Goal: Task Accomplishment & Management: Use online tool/utility

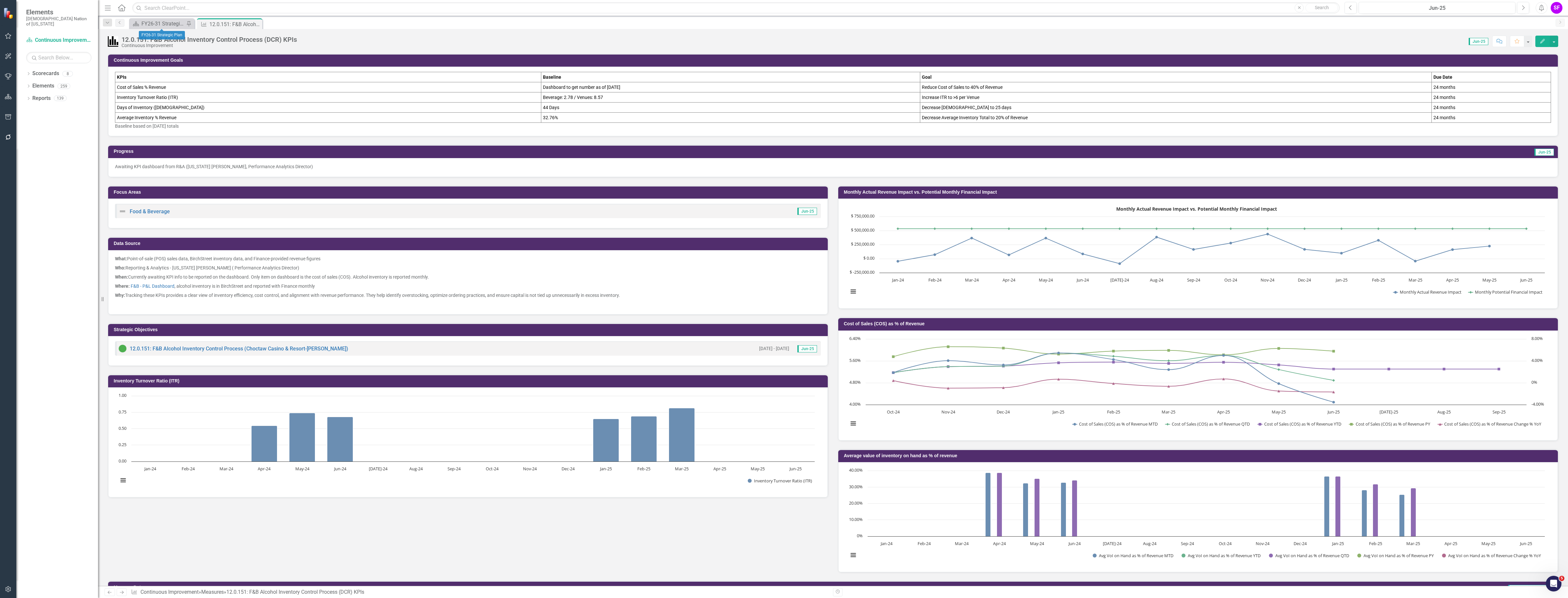
click at [128, 26] on span "Scorecard FY26-31 Strategic Plan Pin" at bounding box center [161, 24] width 68 height 11
click at [145, 25] on div "FY26-31 Strategic Plan" at bounding box center [163, 23] width 43 height 8
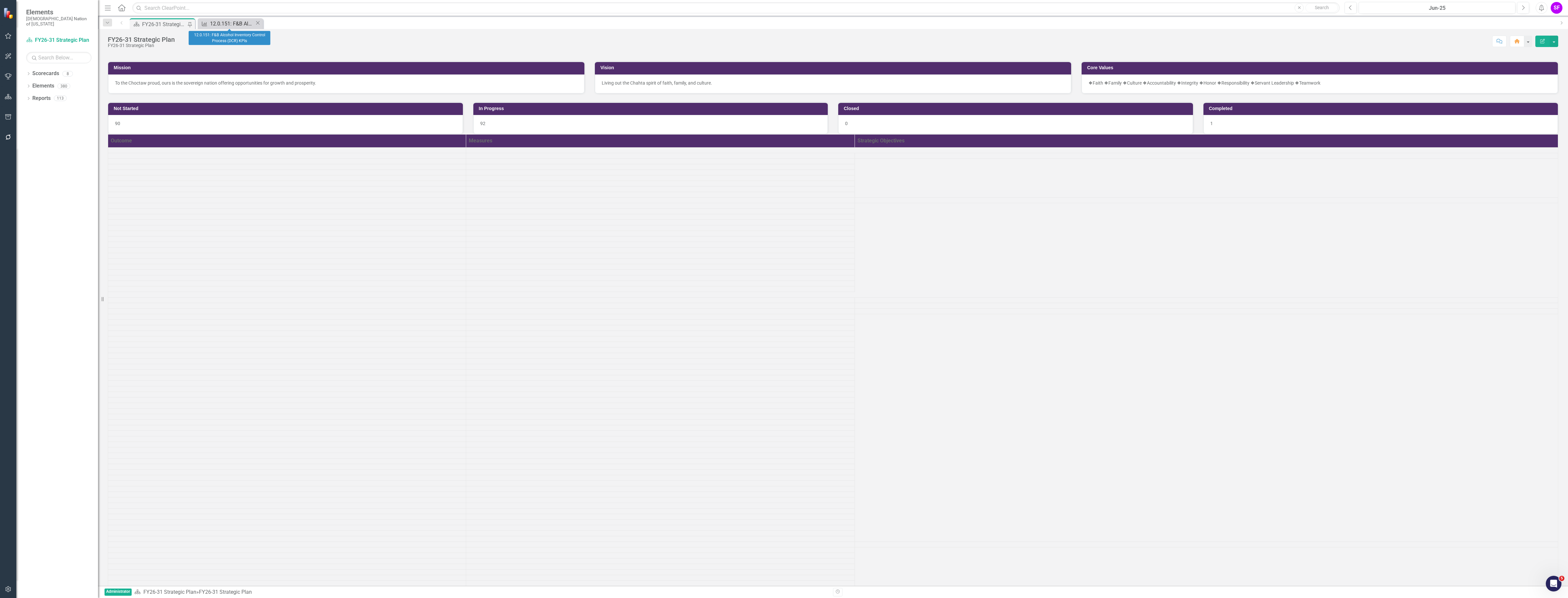
click at [224, 24] on div "12.0.151: F&B Alcohol Inventory Control Process (DCR) KPIs" at bounding box center [233, 23] width 45 height 8
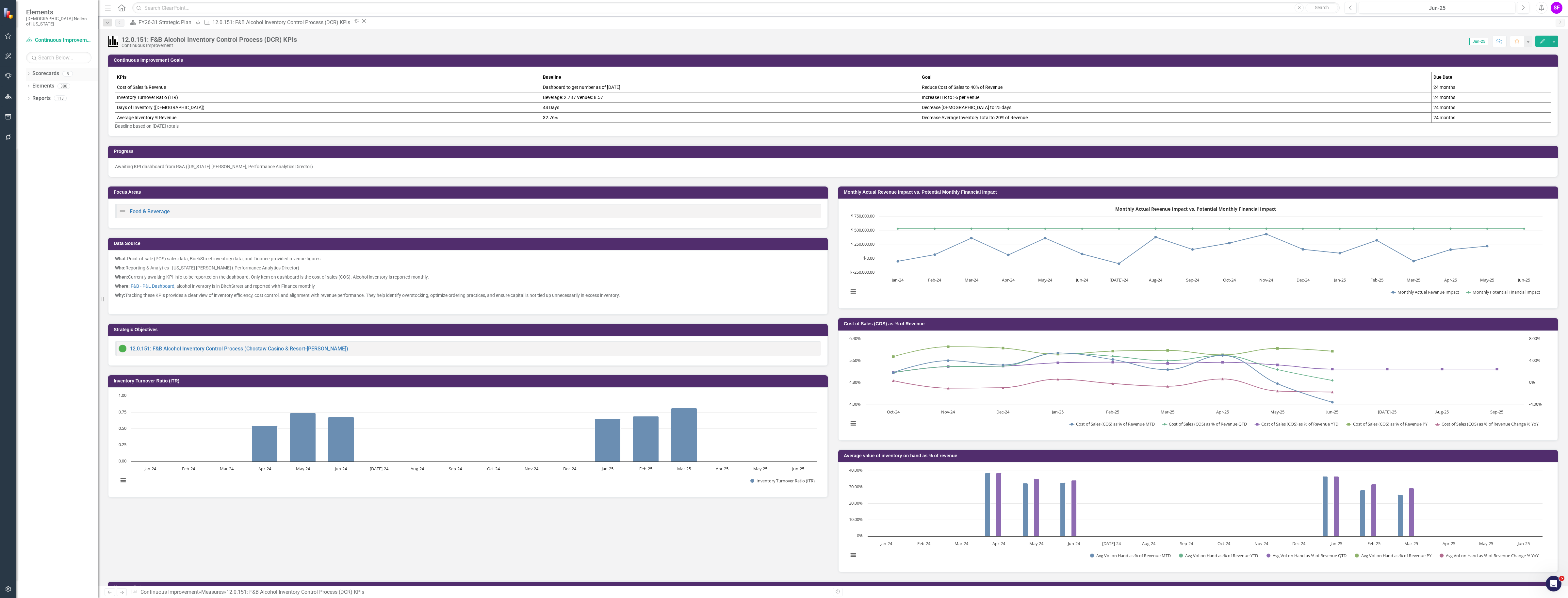
click at [40, 70] on link "Scorecards" at bounding box center [45, 73] width 27 height 7
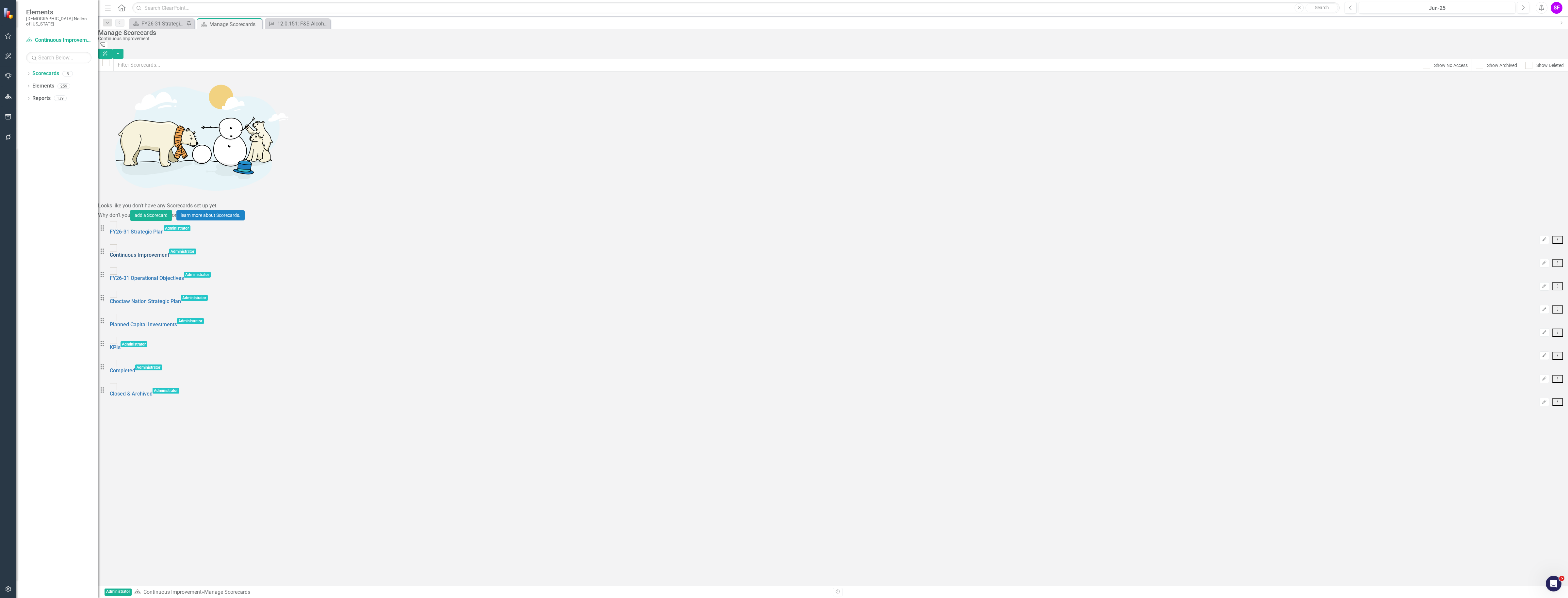
click at [169, 252] on link "Continuous Improvement" at bounding box center [139, 255] width 60 height 6
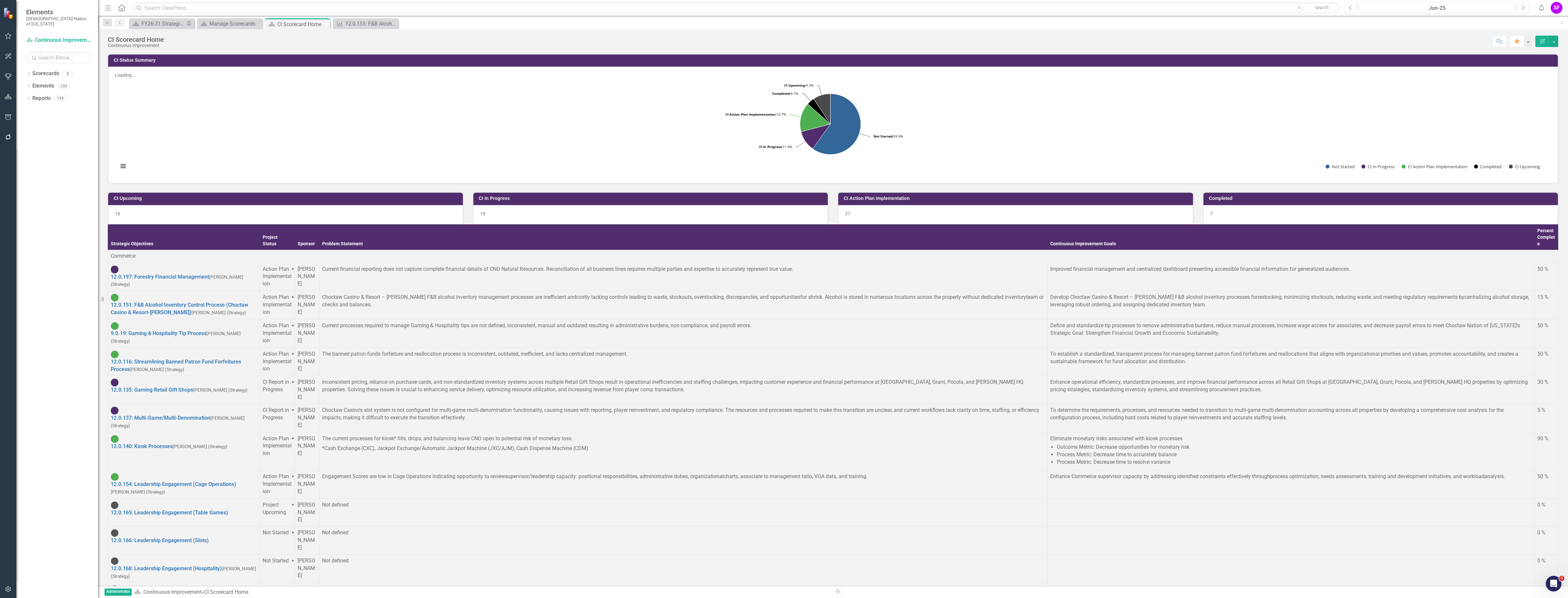
scroll to position [286, 0]
click at [1524, 8] on icon "Next" at bounding box center [1523, 7] width 4 height 6
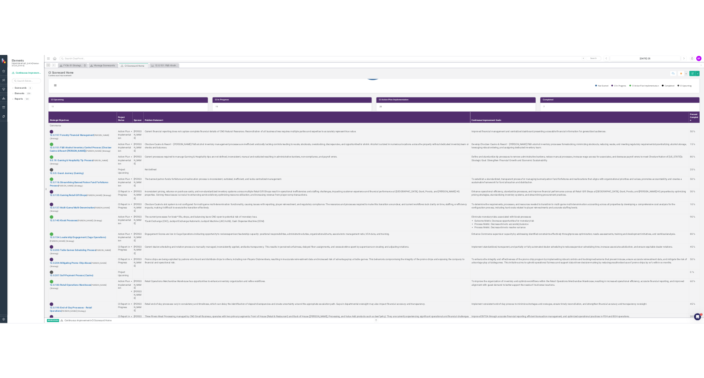
scroll to position [46, 0]
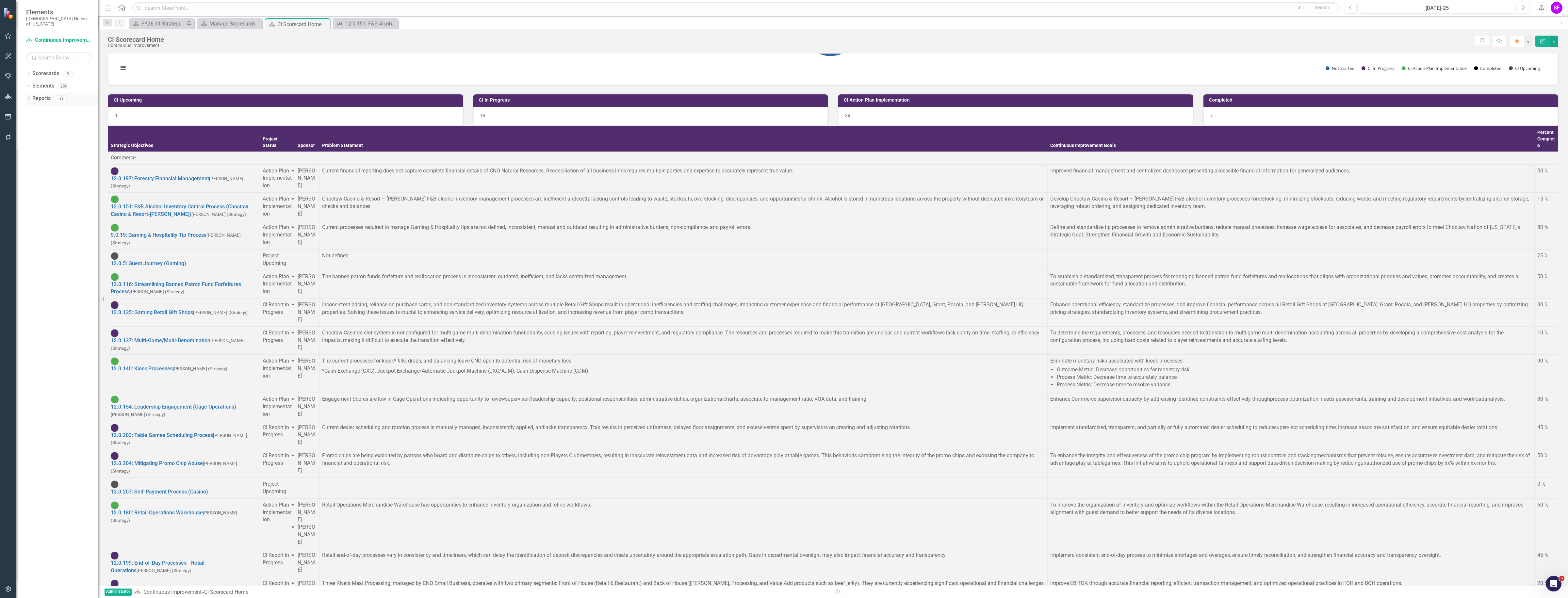
click at [51, 94] on link "Reports" at bounding box center [41, 98] width 19 height 7
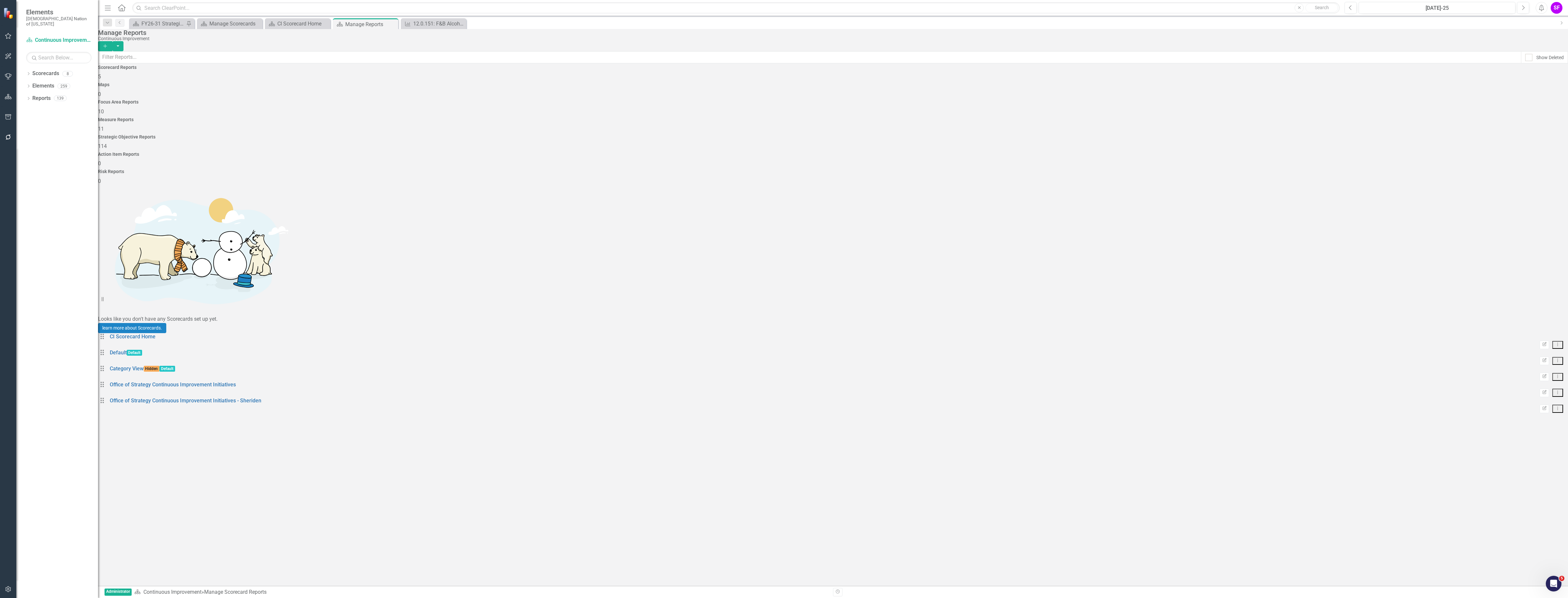
click at [1033, 135] on h4 "Strategic Objective Reports" at bounding box center [833, 136] width 1470 height 4
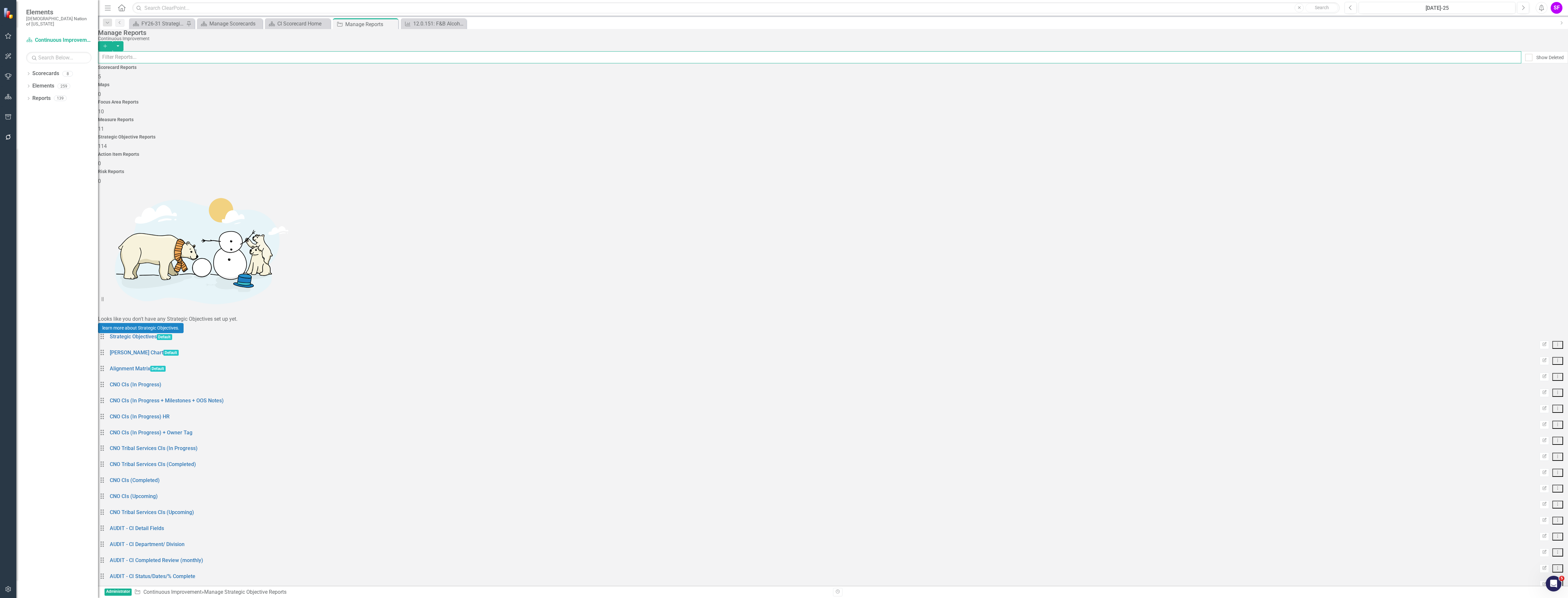
click at [376, 56] on input "text" at bounding box center [809, 58] width 1423 height 12
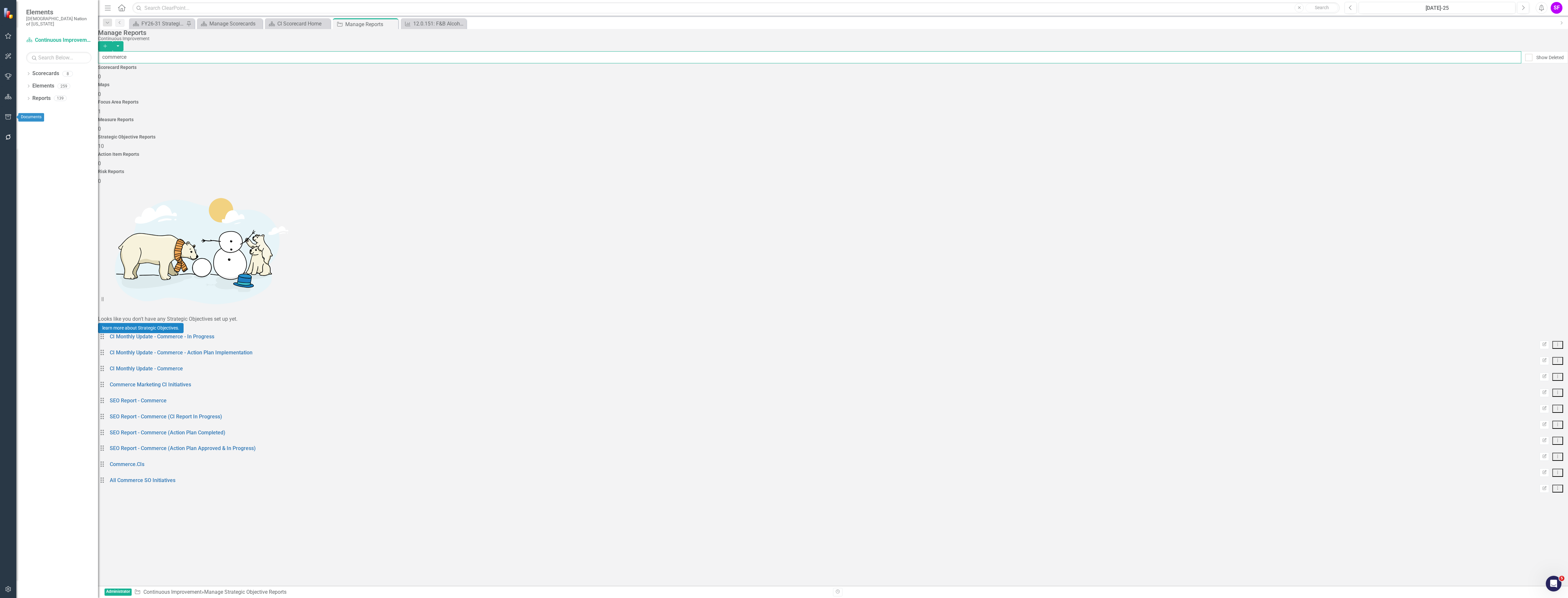
type input "commerce"
click at [7, 119] on icon "button" at bounding box center [8, 117] width 6 height 5
click at [9, 130] on icon "button" at bounding box center [8, 127] width 5 height 5
click at [7, 114] on icon "button" at bounding box center [8, 117] width 7 height 5
click at [45, 57] on link "HTML Exports" at bounding box center [57, 53] width 82 height 7
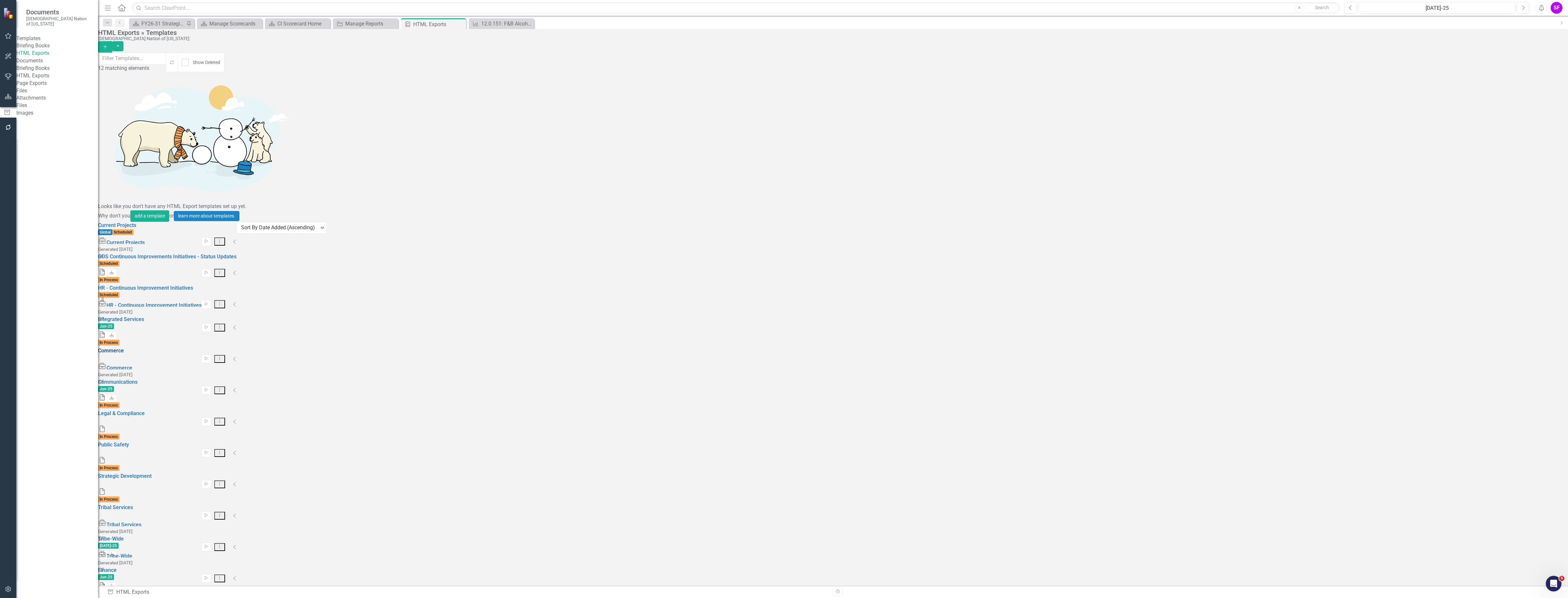
click at [124, 348] on link "Commerce" at bounding box center [110, 350] width 26 height 6
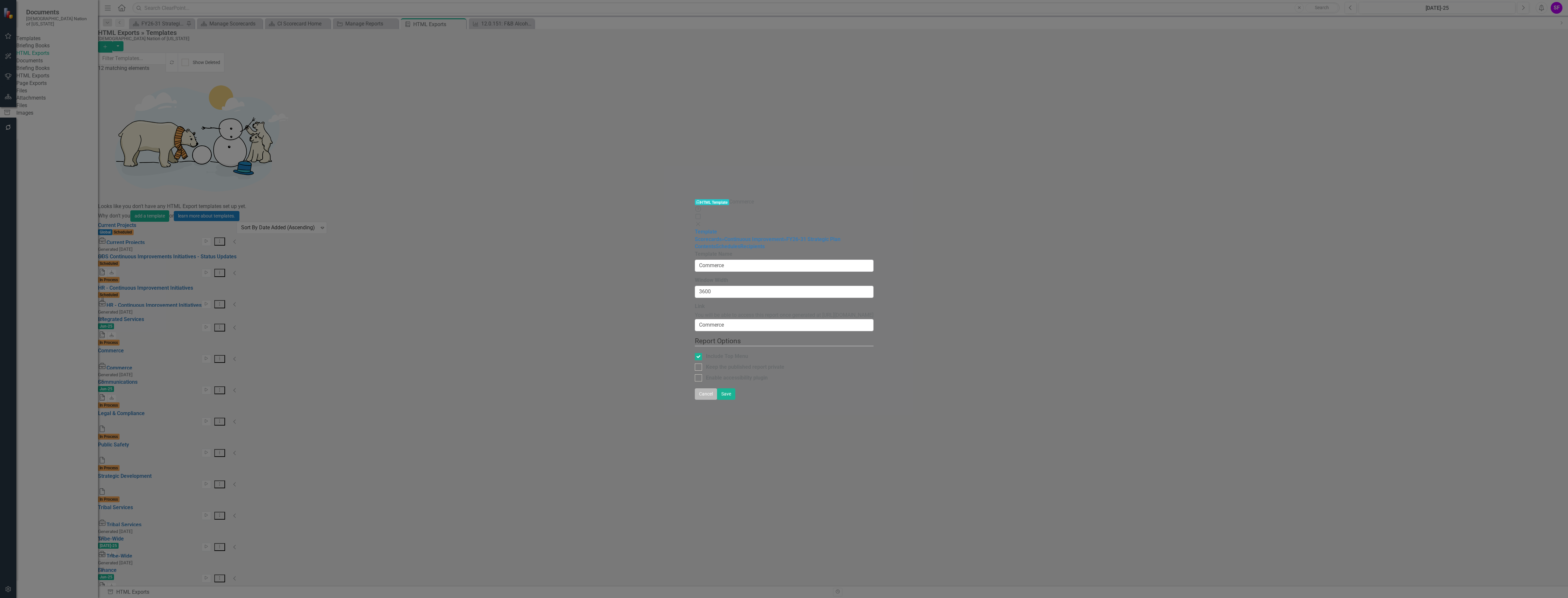
click at [717, 400] on button "Cancel" at bounding box center [706, 394] width 22 height 12
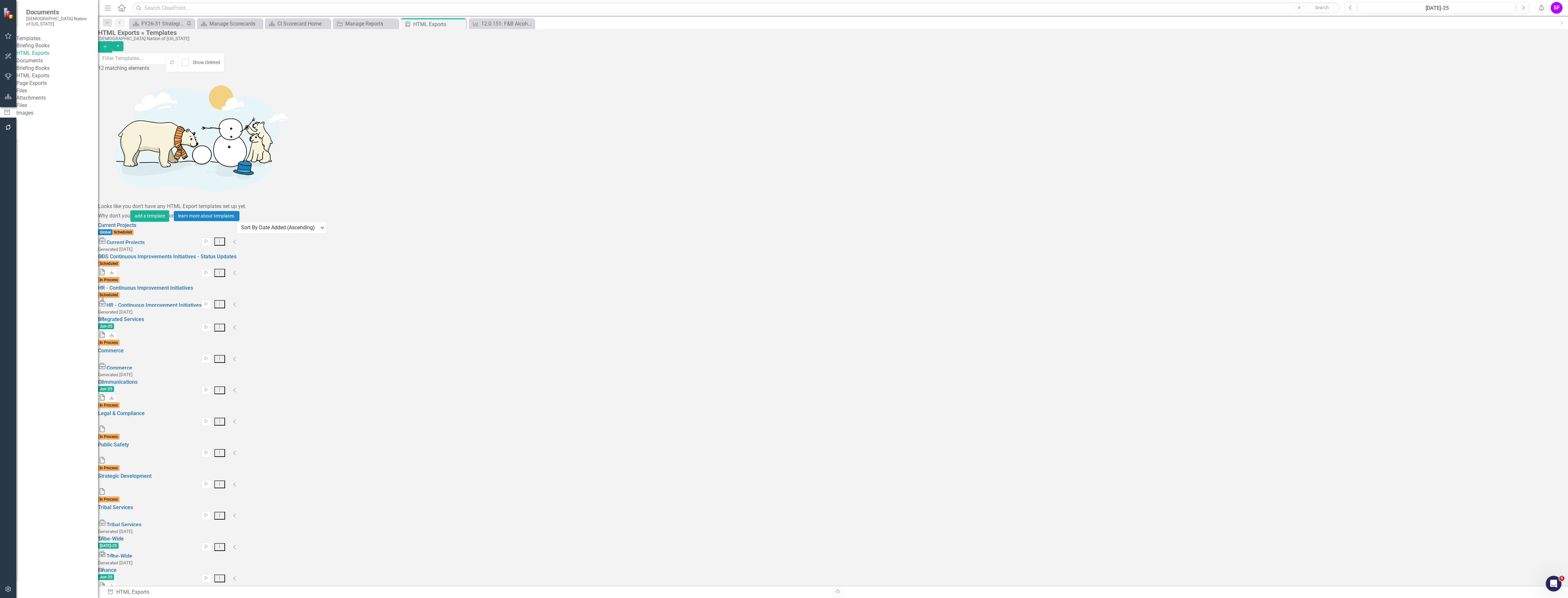
click at [236, 356] on icon "Collapse" at bounding box center [235, 359] width 4 height 5
click at [105, 397] on icon "Link" at bounding box center [102, 398] width 4 height 4
click at [220, 356] on icon "Dropdown Menu" at bounding box center [217, 358] width 5 height 4
click at [1523, 203] on link "Edit Edit Template" at bounding box center [1513, 201] width 61 height 12
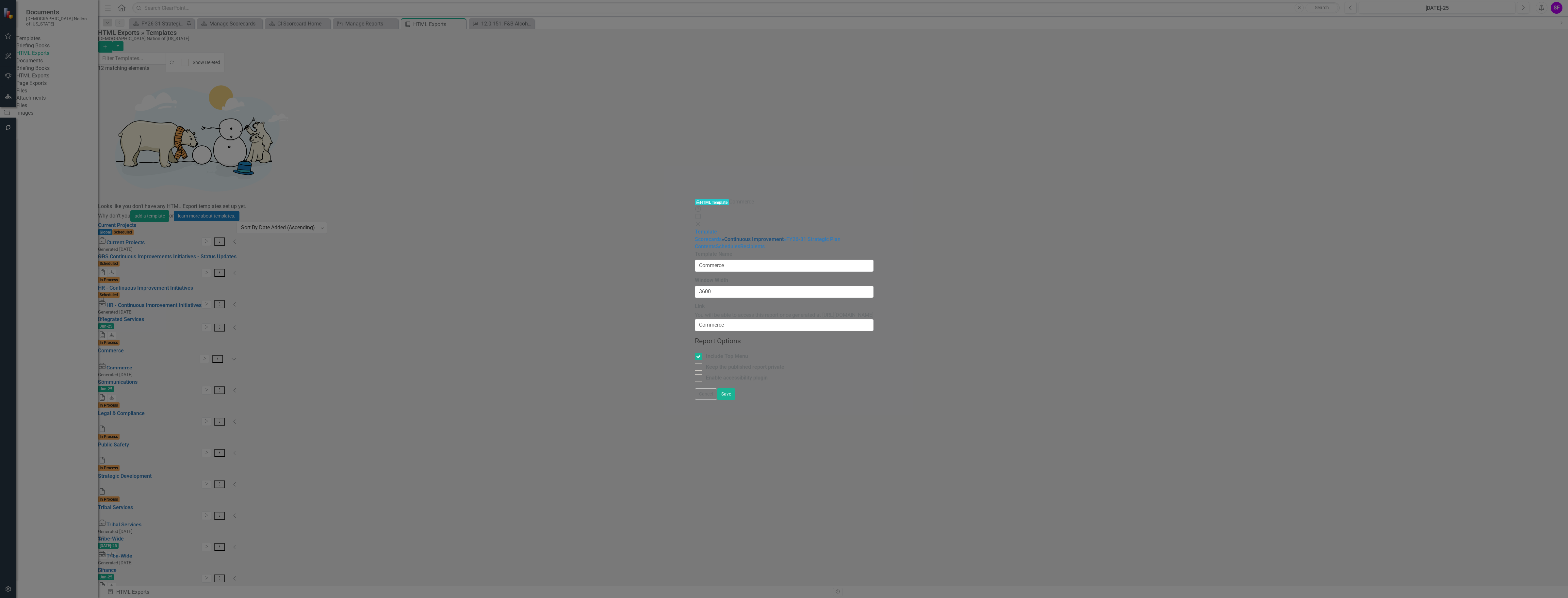
click at [722, 236] on link "» Continuous Improvement" at bounding box center [753, 239] width 62 height 6
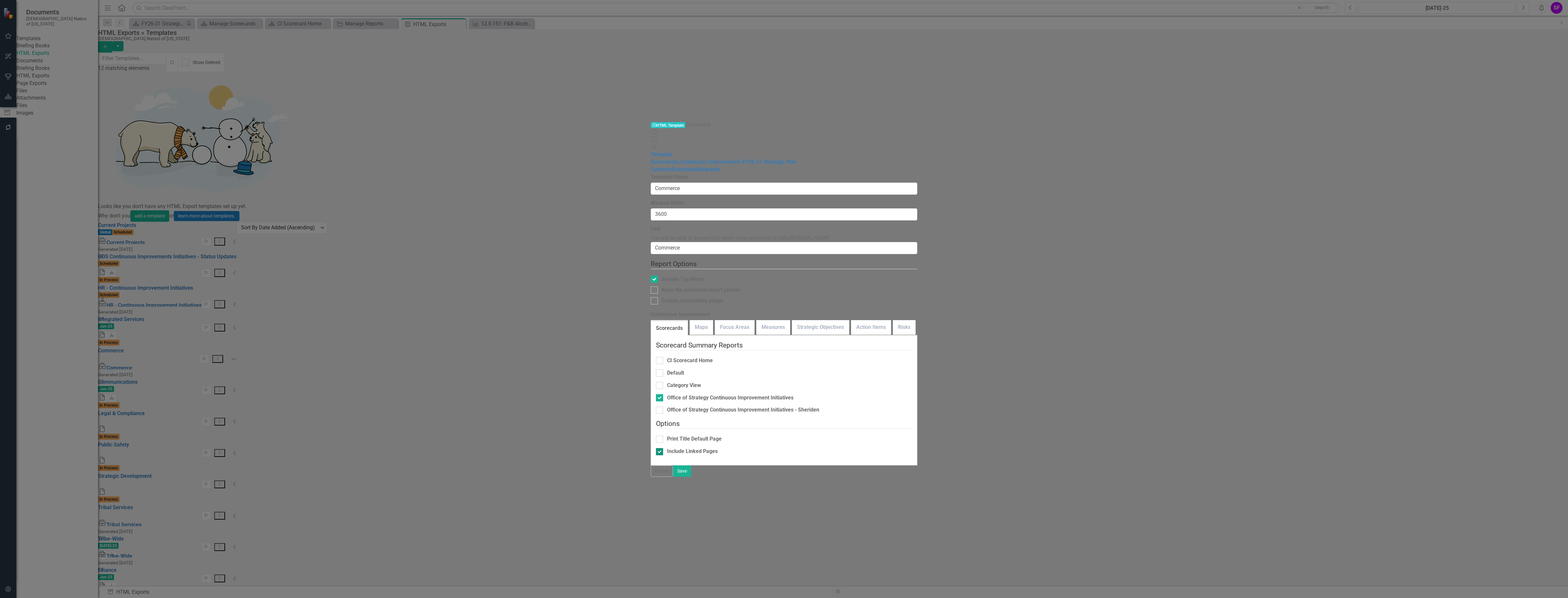
click at [656, 448] on input "Include Linked Pages" at bounding box center [657, 450] width 4 height 4
checkbox input "false"
click at [739, 159] on link "» FY26-31 Strategic Plan" at bounding box center [768, 161] width 57 height 6
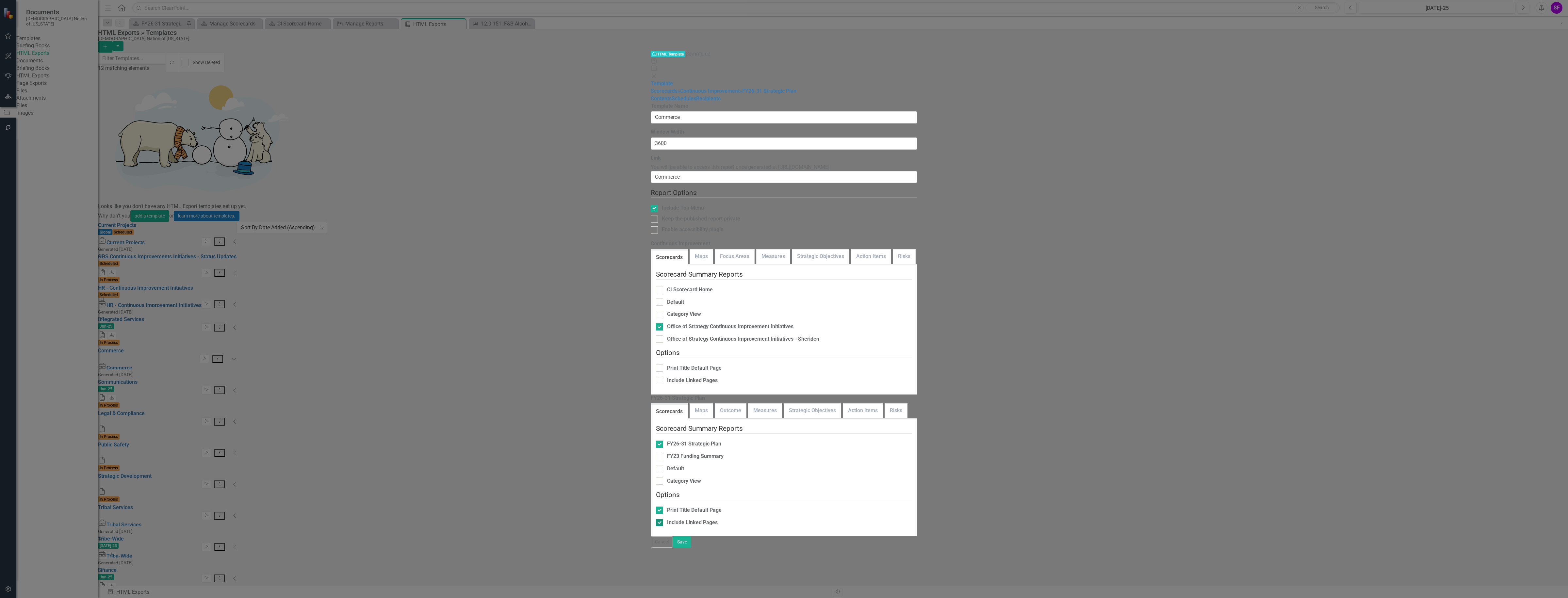
click at [656, 519] on div at bounding box center [659, 522] width 7 height 7
click at [656, 519] on input "Include Linked Pages" at bounding box center [657, 520] width 4 height 4
checkbox input "false"
click at [784, 404] on link "Strategic Objectives" at bounding box center [813, 411] width 57 height 14
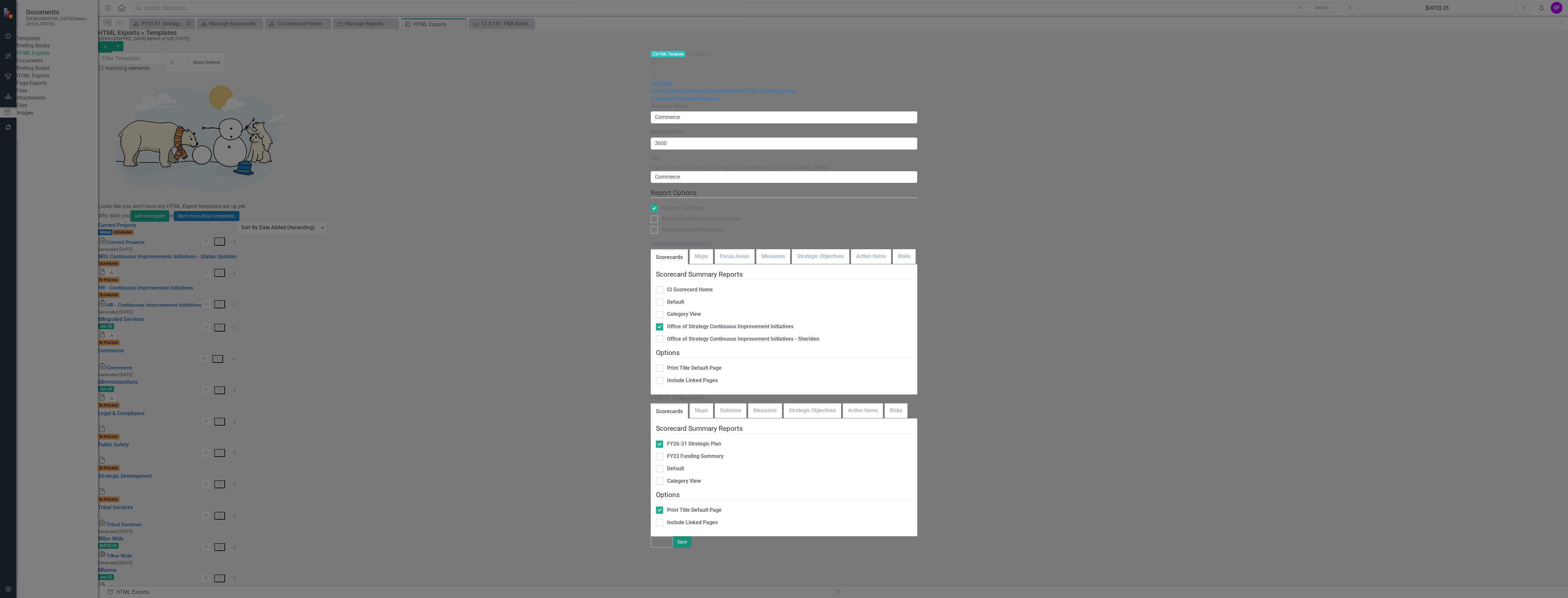
click at [691, 548] on button "Save" at bounding box center [682, 542] width 19 height 12
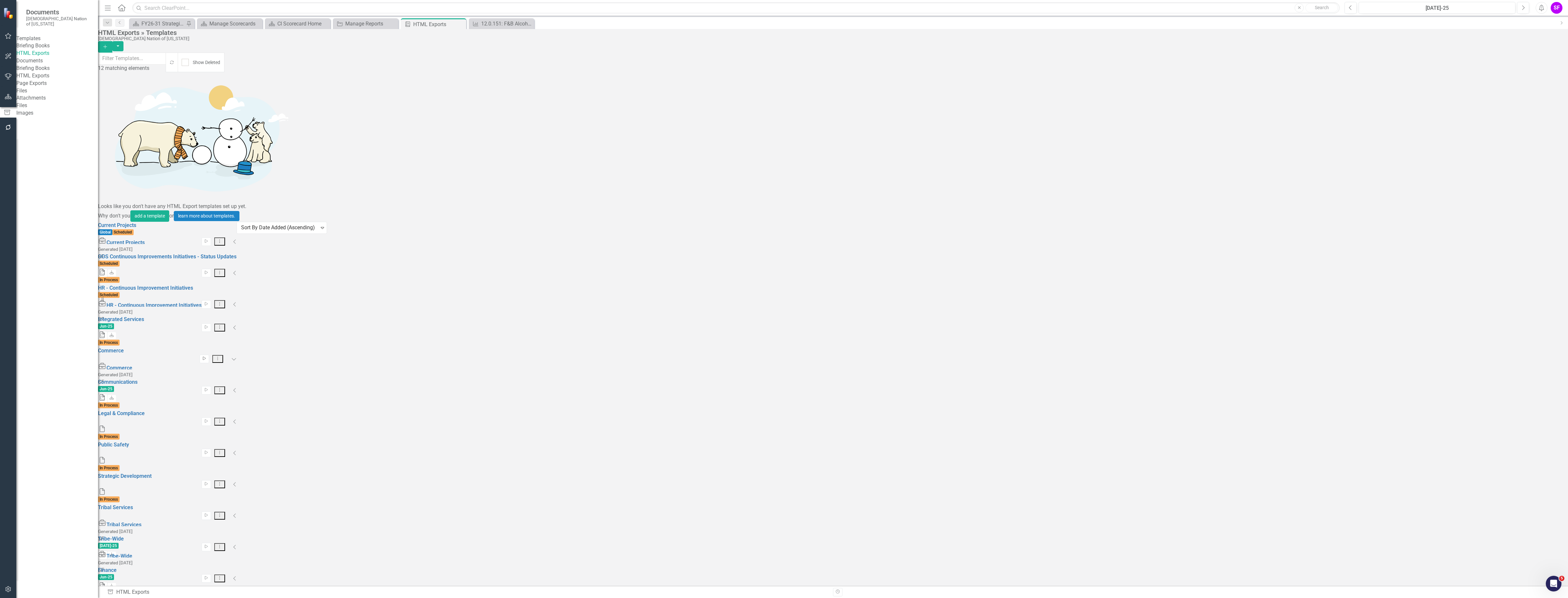
click at [207, 356] on icon "Start" at bounding box center [204, 358] width 4 height 4
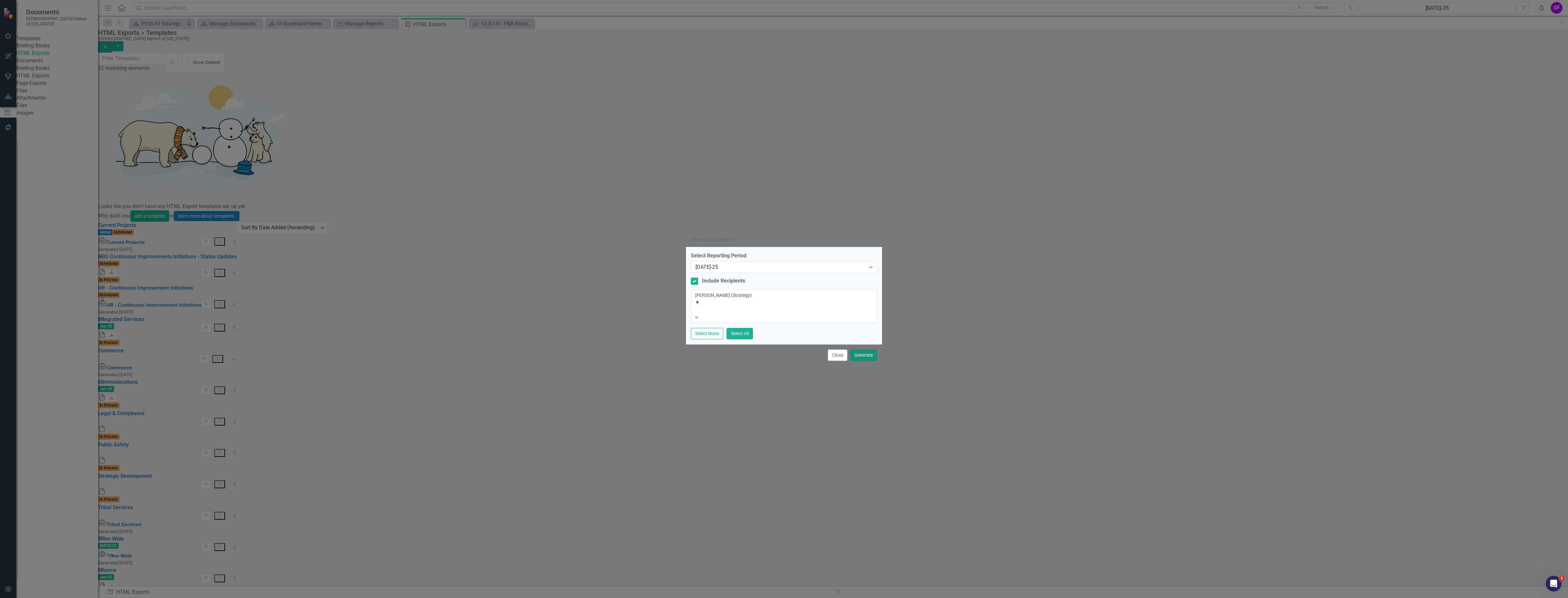
click at [868, 351] on button "Generate" at bounding box center [863, 355] width 27 height 12
